Goal: Information Seeking & Learning: Learn about a topic

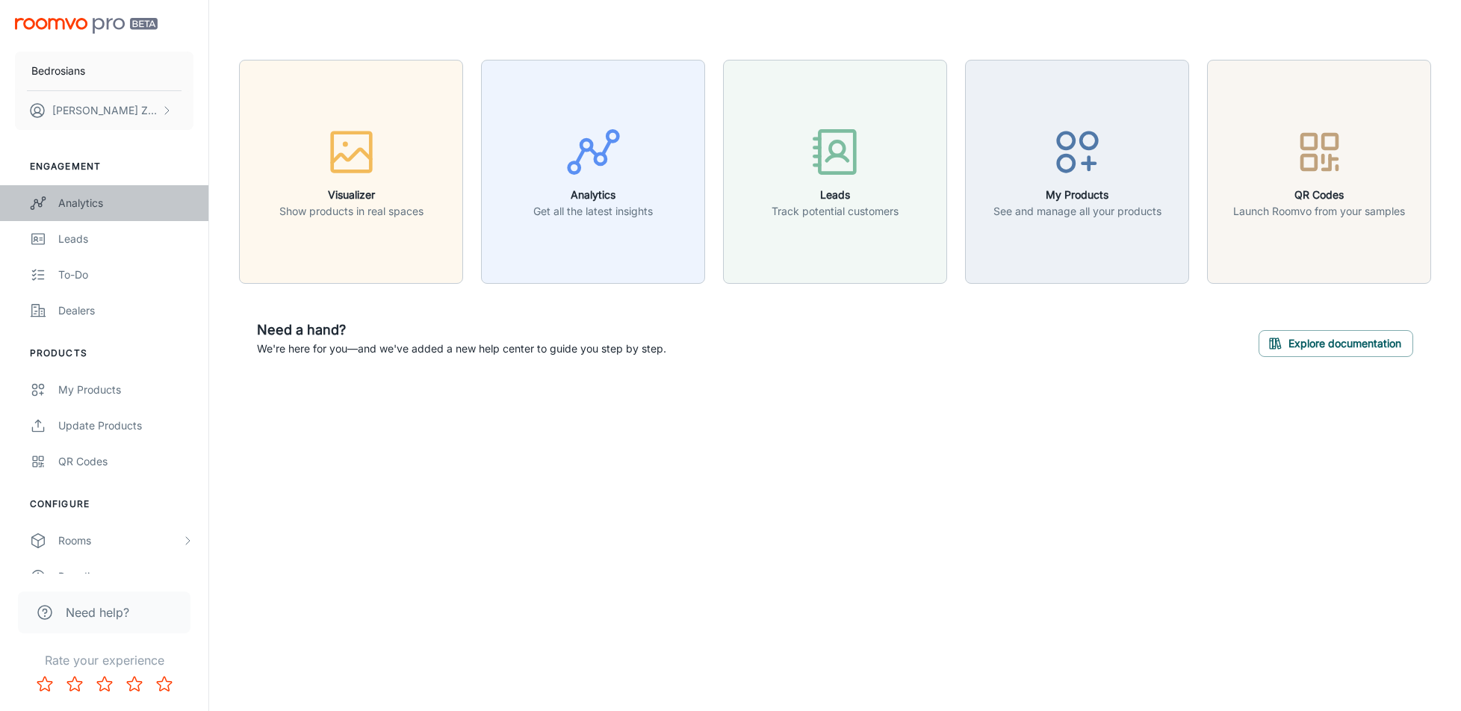
click at [72, 203] on div "Analytics" at bounding box center [125, 203] width 135 height 16
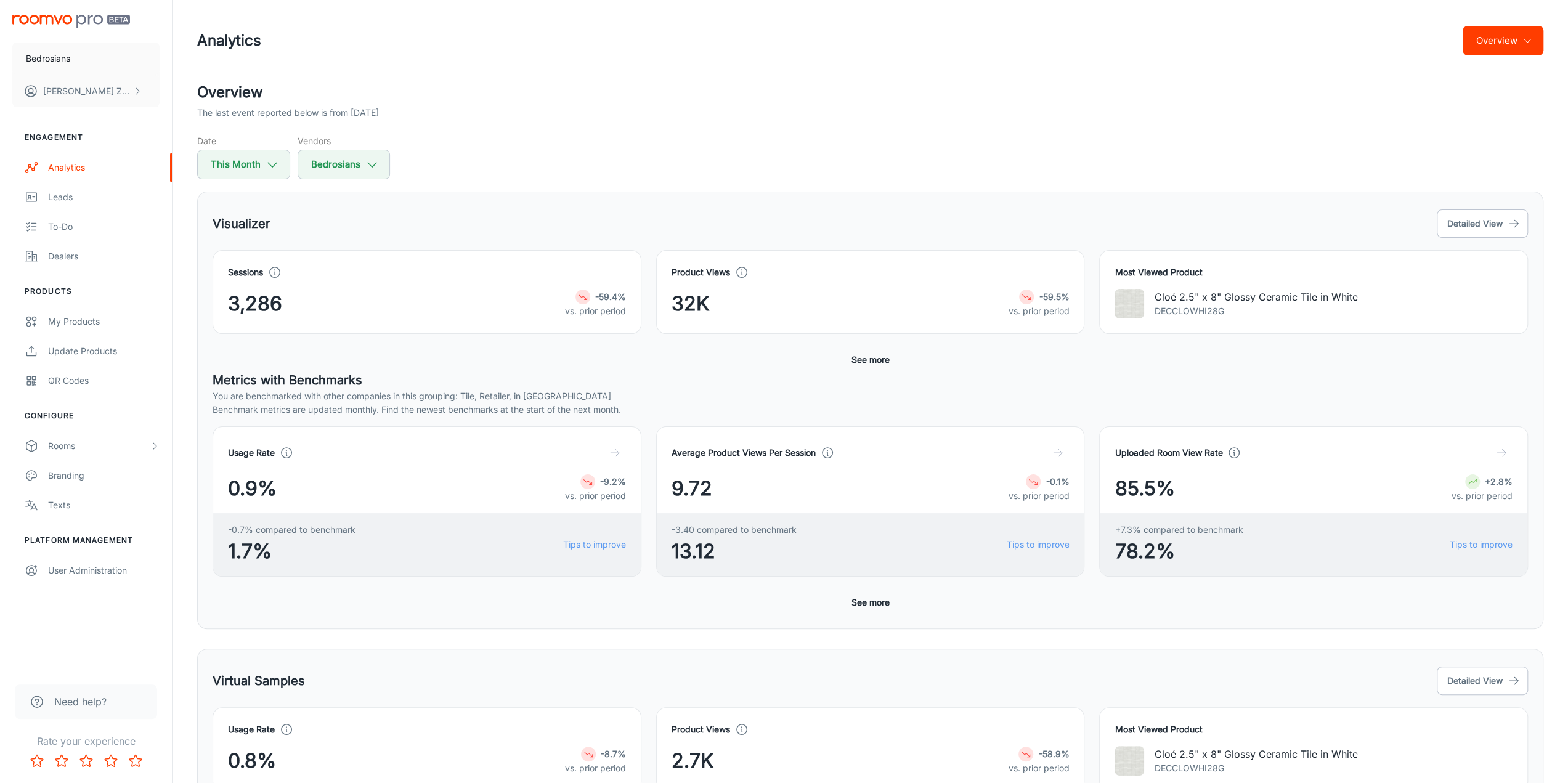
click at [260, 261] on div "Sessions 3,286 -59.4% vs. prior period" at bounding box center [427, 292] width 429 height 84
click at [1204, 220] on button "Detailed View" at bounding box center [1482, 224] width 92 height 28
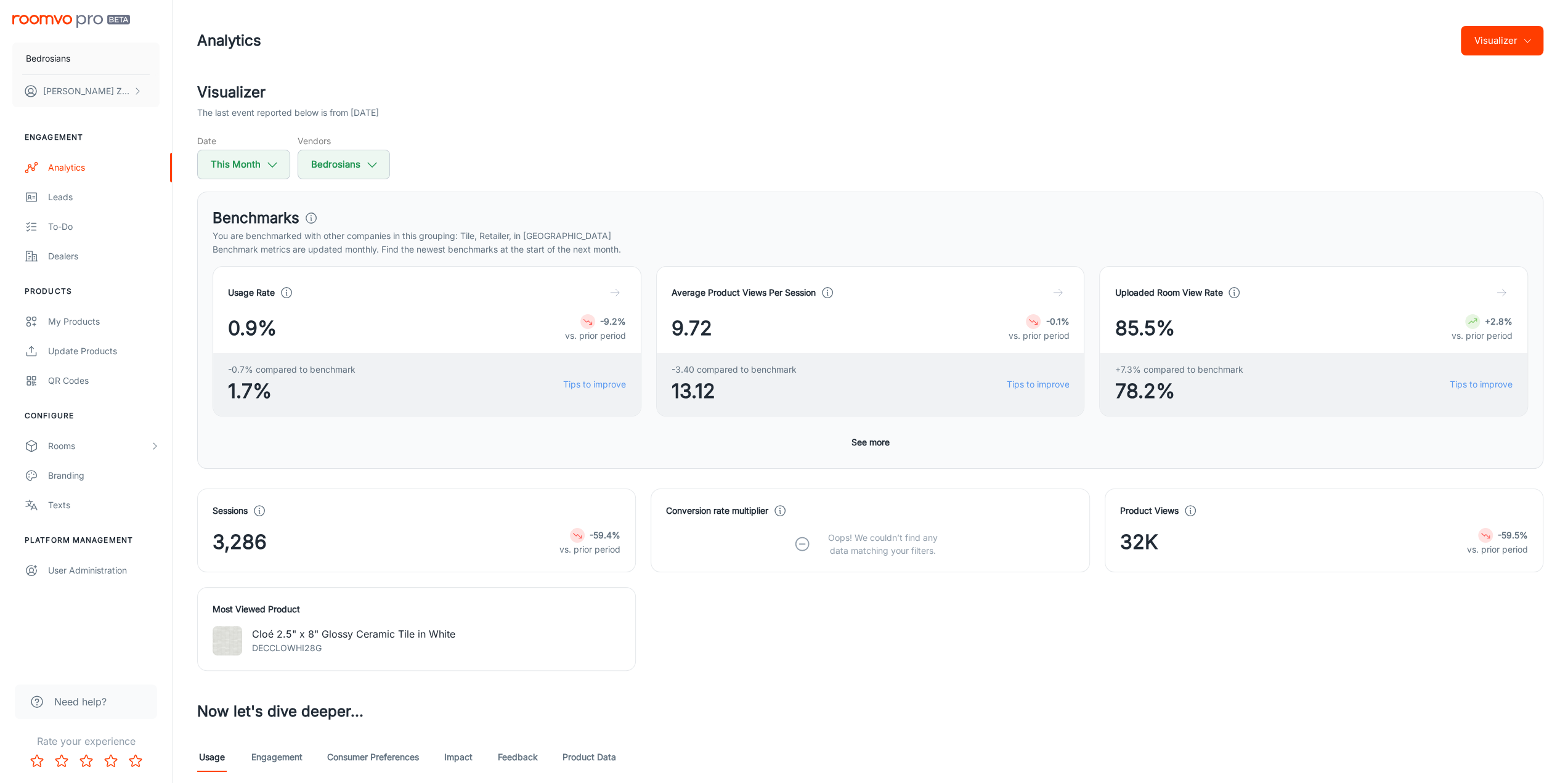
click at [1204, 40] on button "Visualizer" at bounding box center [1502, 40] width 82 height 30
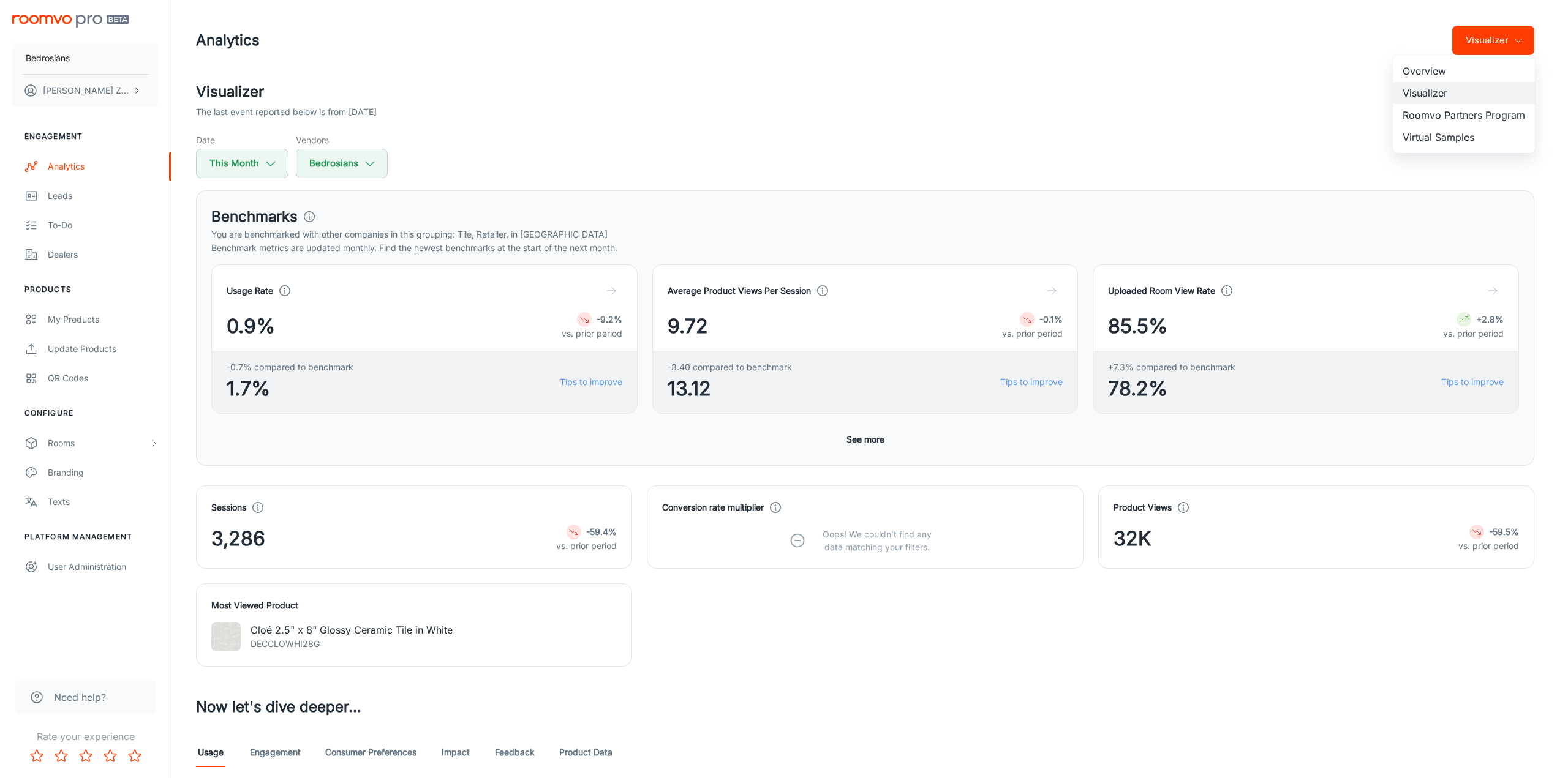
click at [1137, 134] on div at bounding box center [784, 389] width 1568 height 778
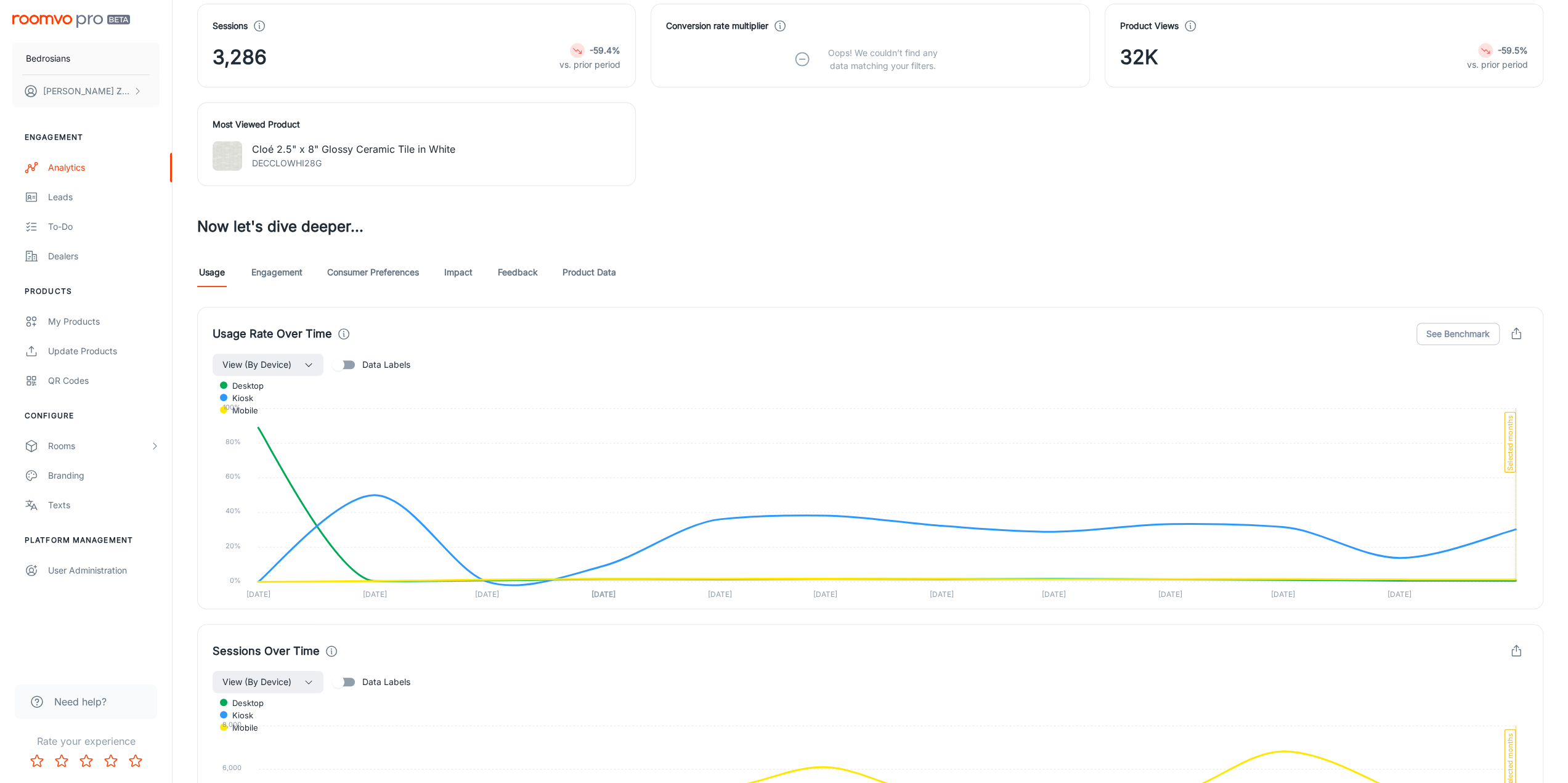
scroll to position [432, 0]
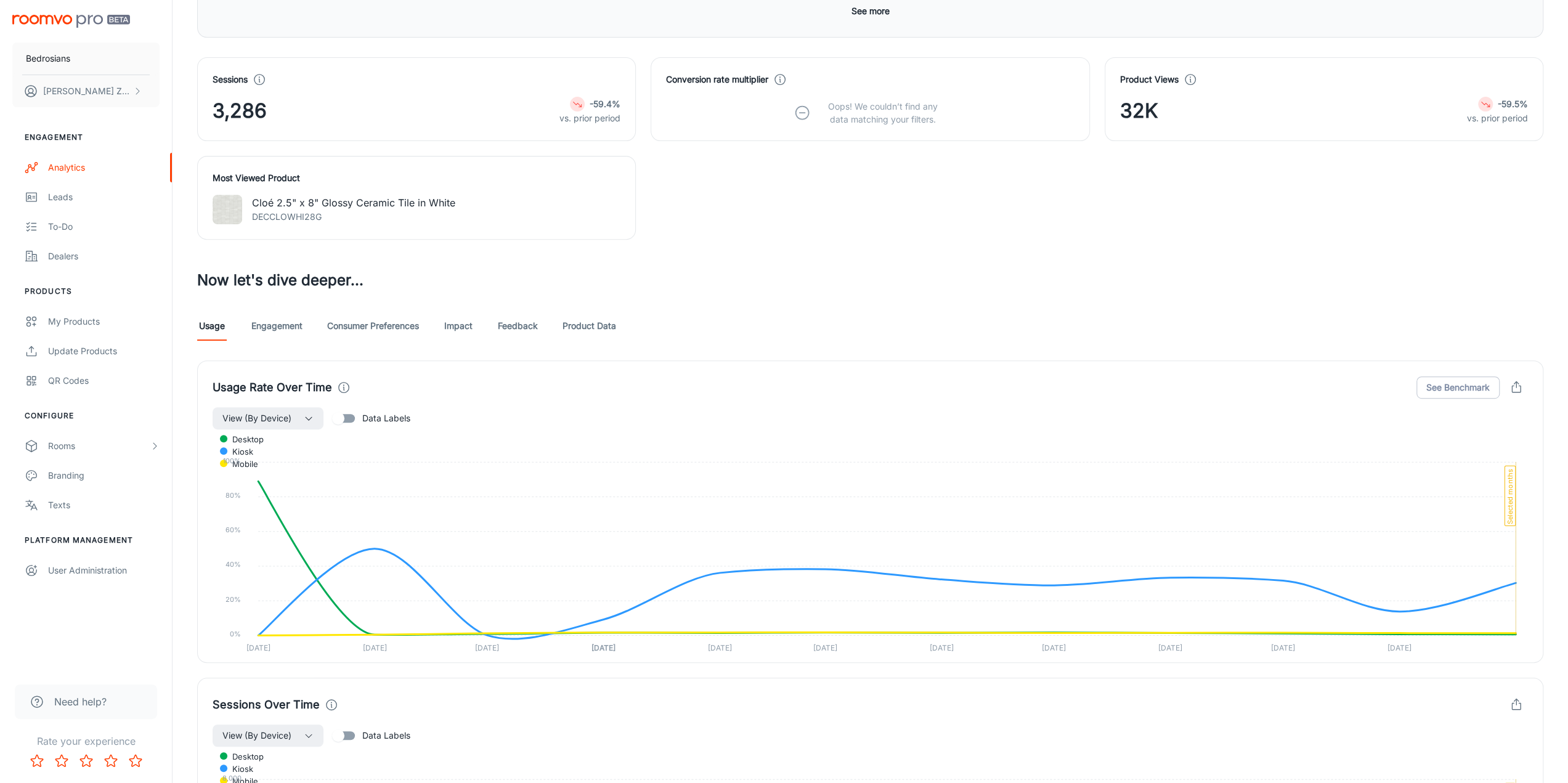
click at [272, 324] on link "Engagement" at bounding box center [277, 326] width 51 height 30
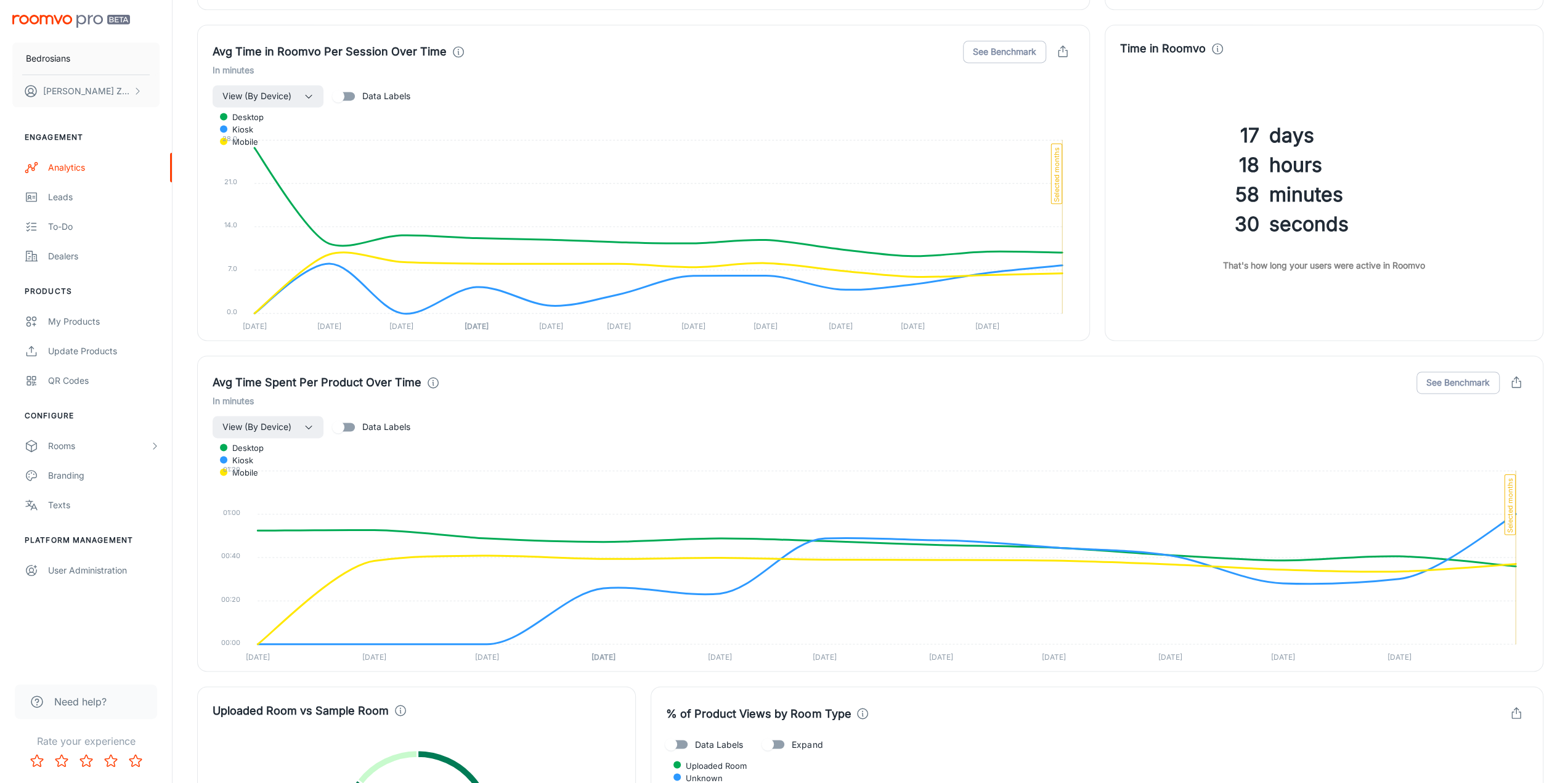
scroll to position [1602, 0]
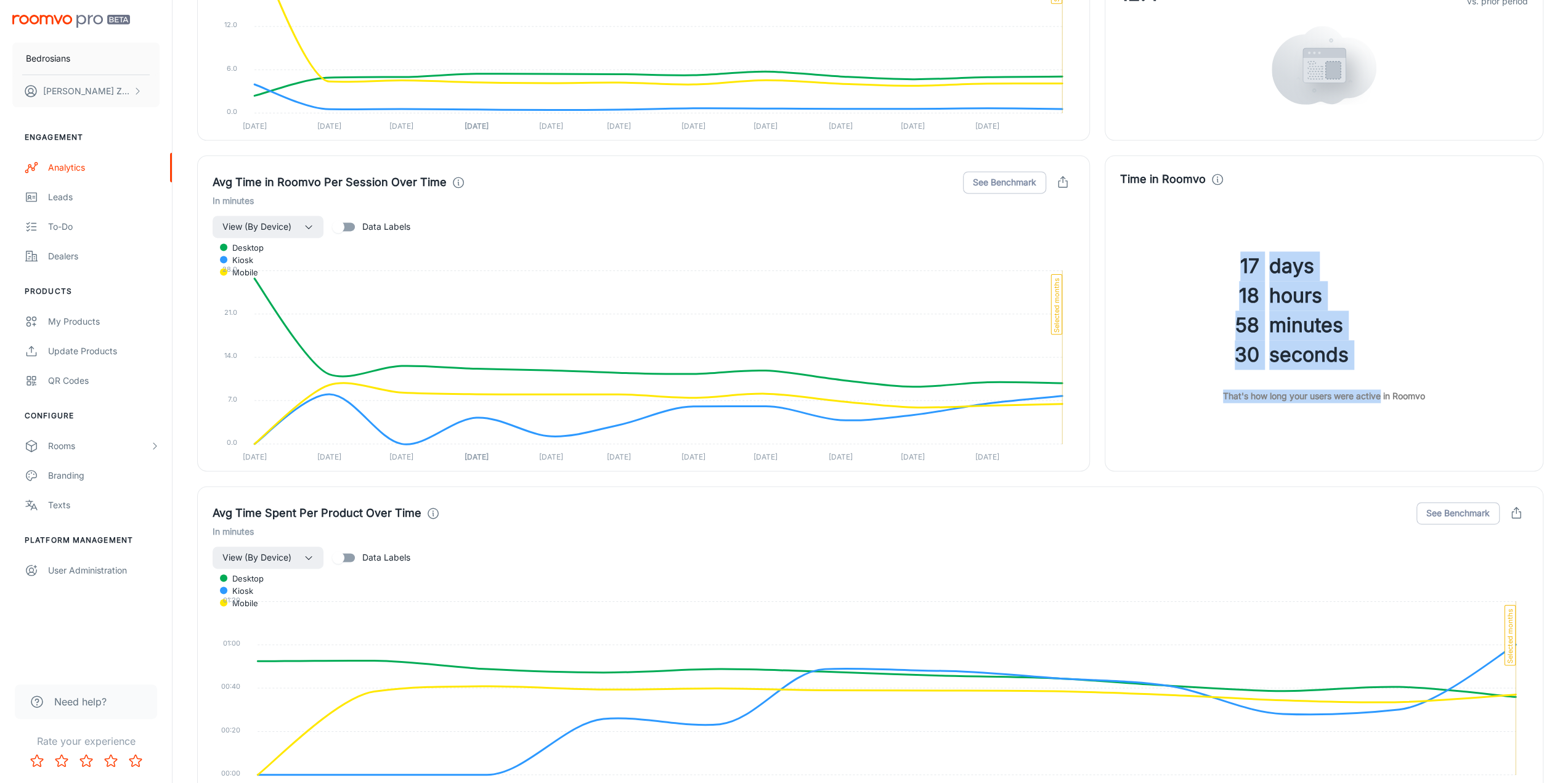
drag, startPoint x: 1354, startPoint y: 365, endPoint x: 1382, endPoint y: 389, distance: 36.9
click at [1204, 389] on div "17 days 18 hours 58 minutes 30 seconds That's how long your users were active i…" at bounding box center [1324, 327] width 408 height 258
click at [1120, 335] on h3 "58" at bounding box center [1189, 326] width 139 height 30
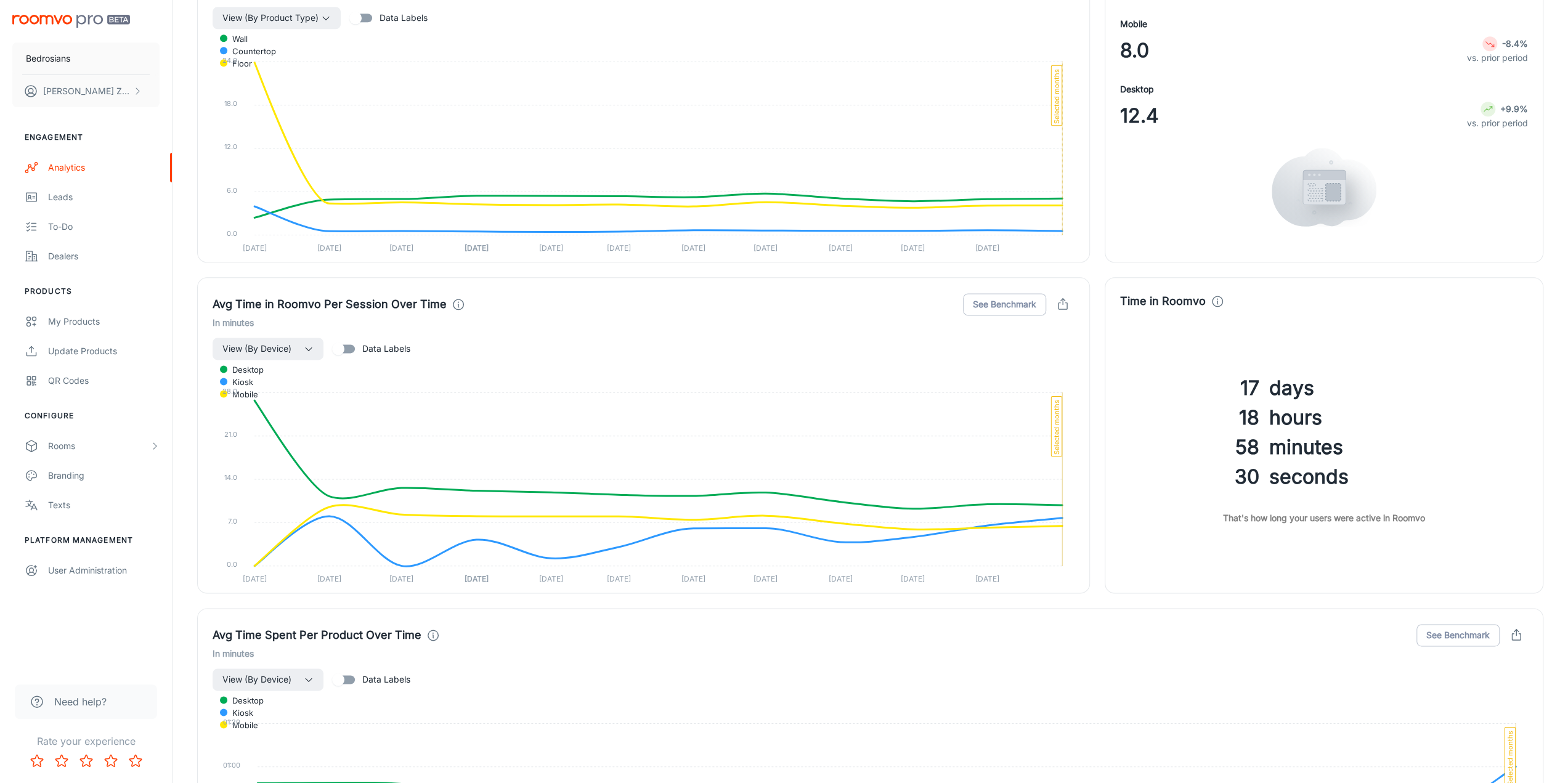
scroll to position [1479, 0]
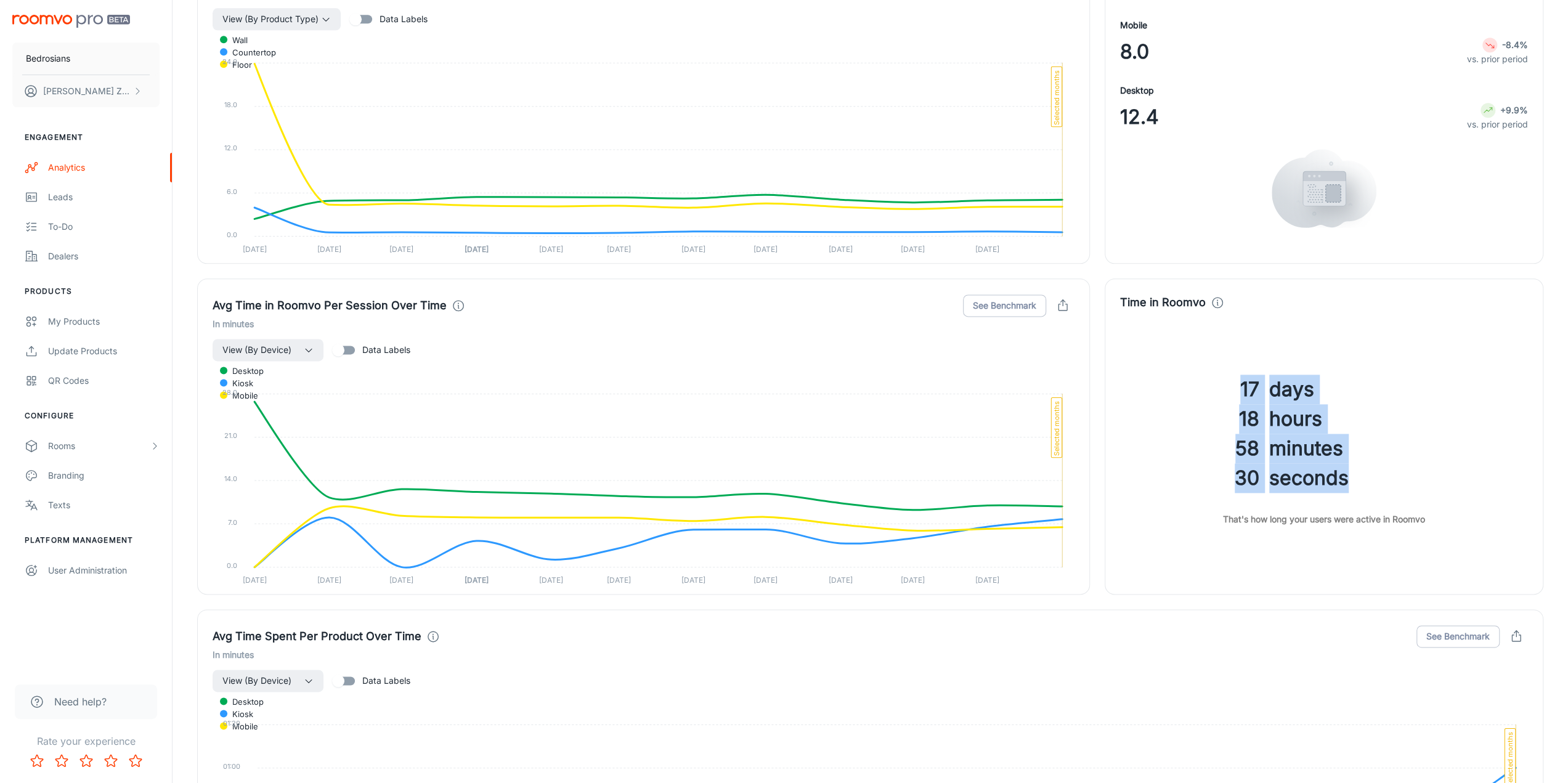
drag, startPoint x: 1224, startPoint y: 381, endPoint x: 1386, endPoint y: 474, distance: 186.8
click at [1204, 474] on div "17 days 18 hours 58 minutes 30 seconds" at bounding box center [1319, 433] width 417 height 118
click at [1204, 474] on h3 "seconds" at bounding box center [1399, 479] width 259 height 30
drag, startPoint x: 1214, startPoint y: 376, endPoint x: 1443, endPoint y: 488, distance: 254.9
click at [1204, 488] on div "17 days 18 hours 58 minutes 30 seconds" at bounding box center [1319, 433] width 417 height 118
